Goal: Entertainment & Leisure: Browse casually

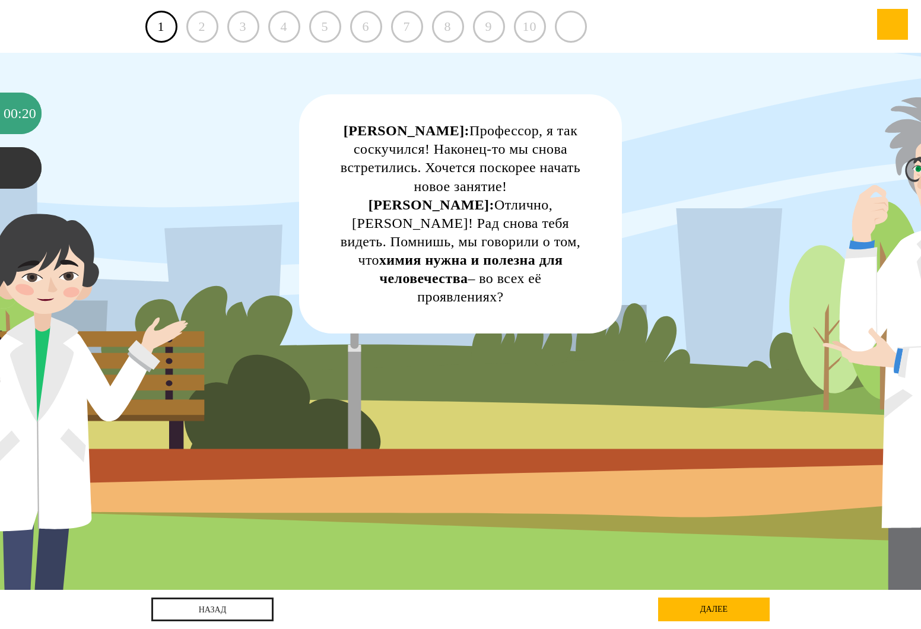
click at [739, 319] on div "[PERSON_NAME]: Профессор, я так соскучился! Наконец-то мы снова встретились. Хо…" at bounding box center [460, 321] width 829 height 537
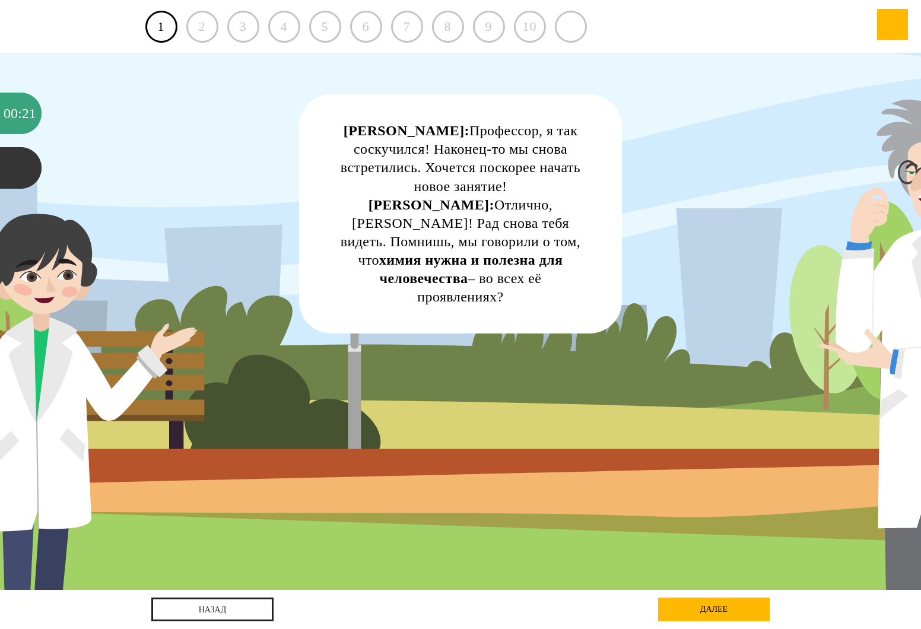
click at [517, 202] on div "[PERSON_NAME]: Профессор, я так соскучился! Наконец-то мы снова встретились. Хо…" at bounding box center [460, 214] width 249 height 184
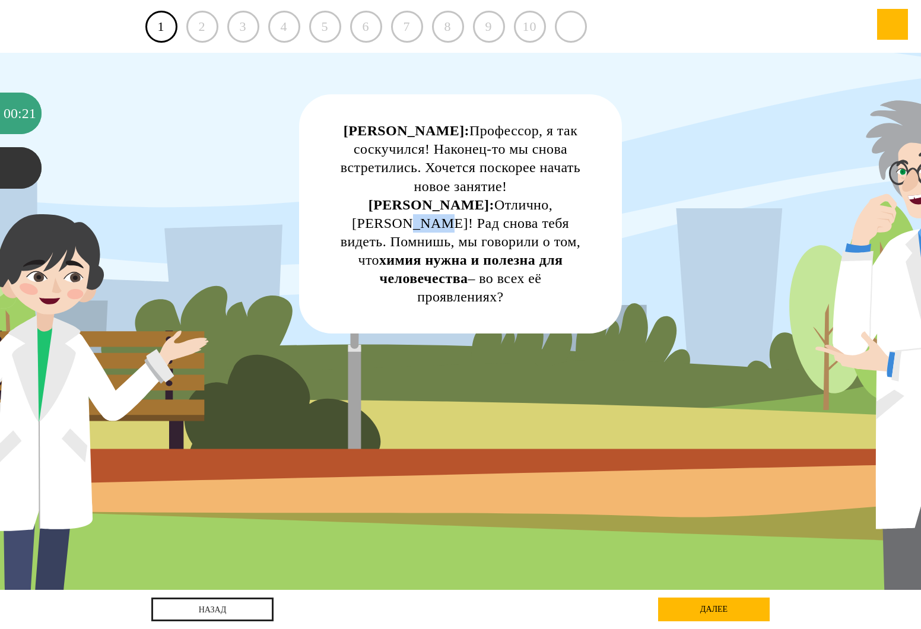
click at [517, 202] on div "[PERSON_NAME]: Профессор, я так соскучился! Наконец-то мы снова встретились. Хо…" at bounding box center [460, 214] width 249 height 184
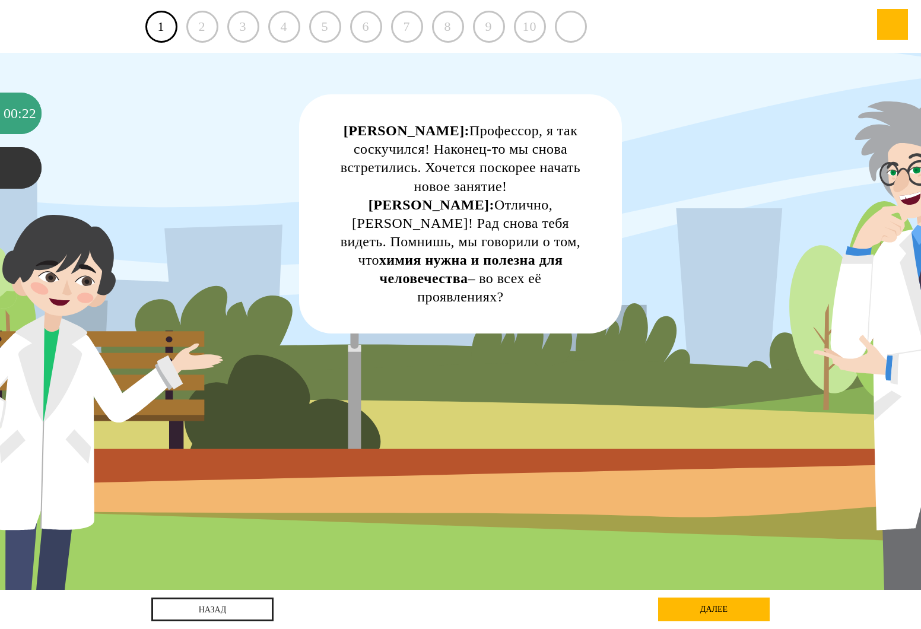
click at [616, 272] on div "[PERSON_NAME]: Профессор, я так соскучился! Наконец-то мы снова встретились. Хо…" at bounding box center [460, 213] width 322 height 239
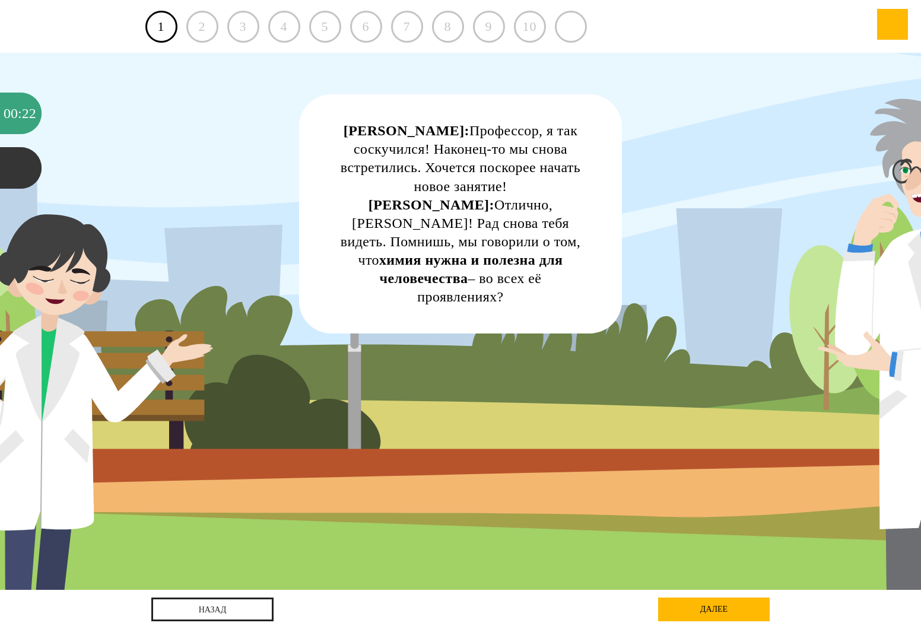
click at [616, 272] on div "[PERSON_NAME]: Профессор, я так соскучился! Наконец-то мы снова встретились. Хо…" at bounding box center [460, 213] width 322 height 239
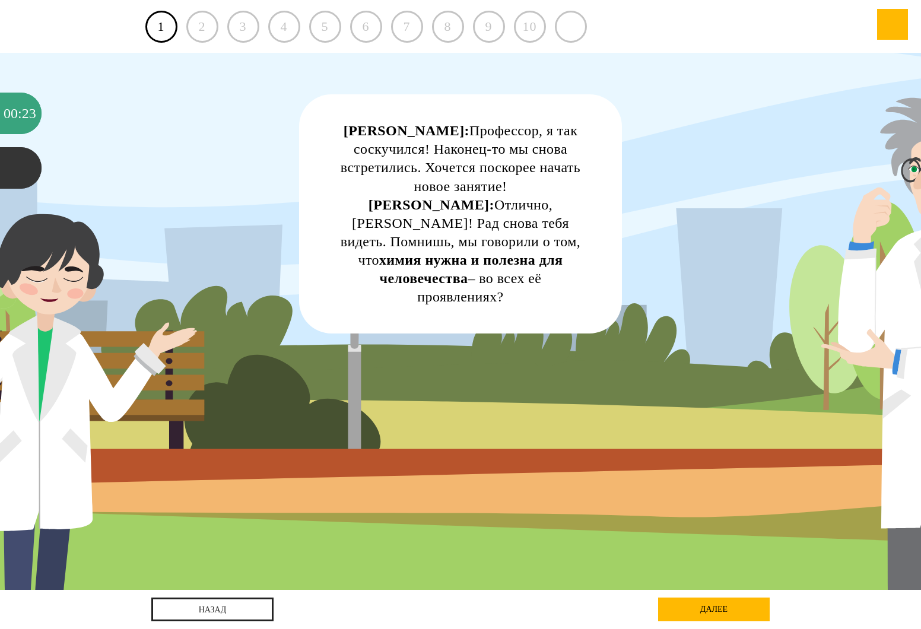
click at [635, 278] on div "[PERSON_NAME]: Профессор, я так соскучился! Наконец-то мы снова встретились. Хо…" at bounding box center [460, 321] width 829 height 537
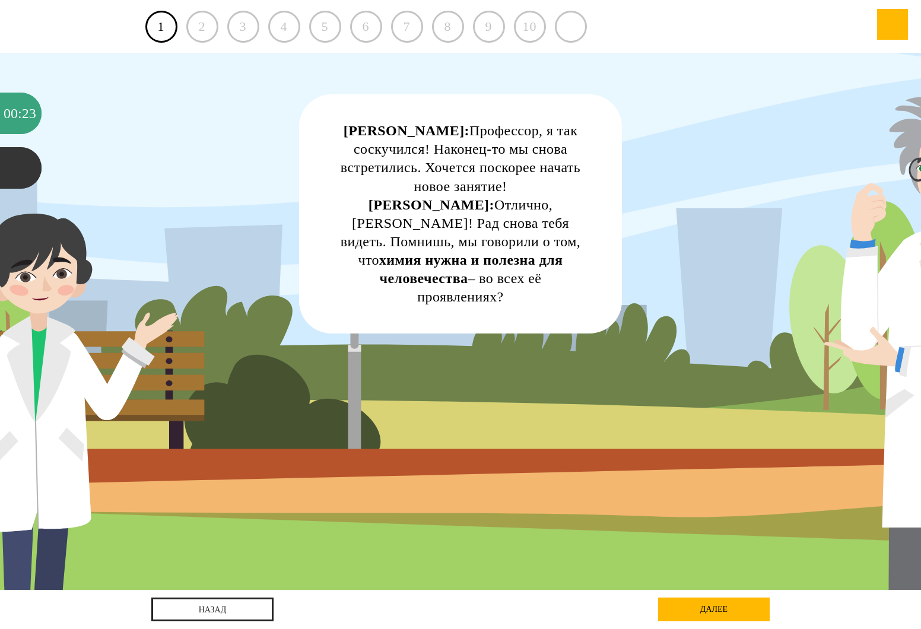
click at [635, 278] on div "[PERSON_NAME]: Профессор, я так соскучился! Наконец-то мы снова встретились. Хо…" at bounding box center [460, 321] width 829 height 537
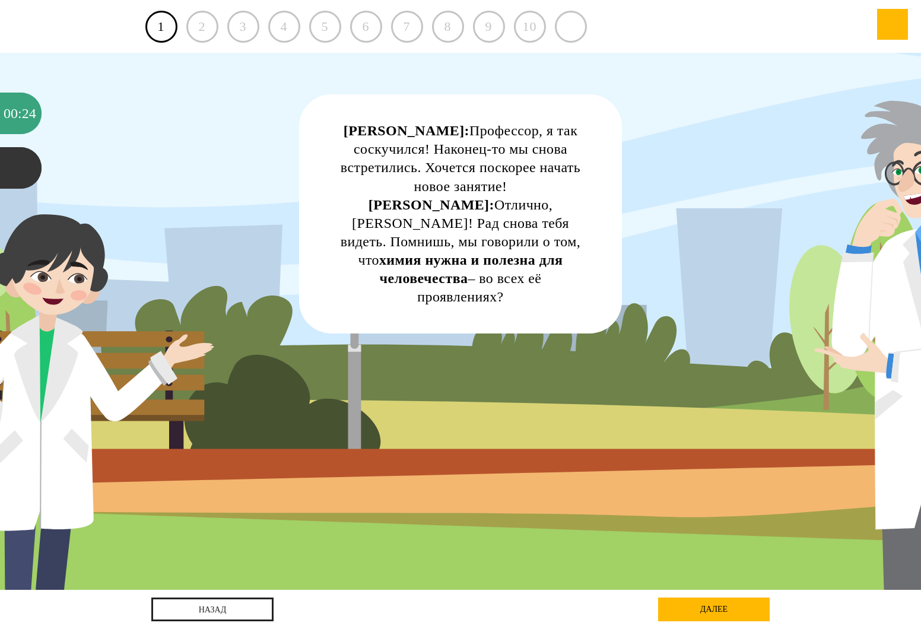
click at [203, 30] on div "2" at bounding box center [202, 27] width 32 height 32
